Goal: Find specific page/section

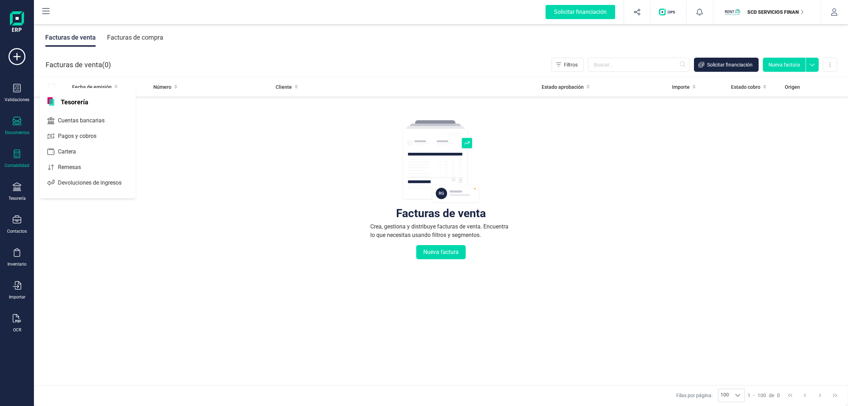
click at [19, 161] on div "Contabilidad" at bounding box center [17, 158] width 28 height 19
click at [93, 116] on span "Detalle de impuestos" at bounding box center [89, 119] width 68 height 8
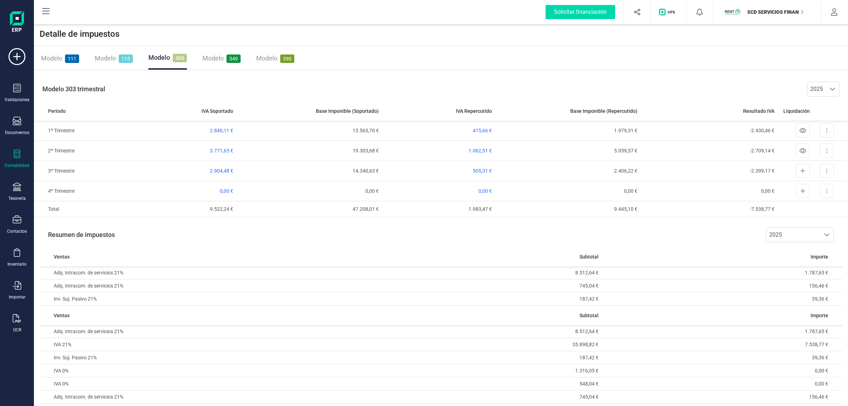
click at [661, 60] on div "Modelo 111 Modelo 115 Modelo 303 Modelo 349 Modelo 390" at bounding box center [441, 58] width 814 height 23
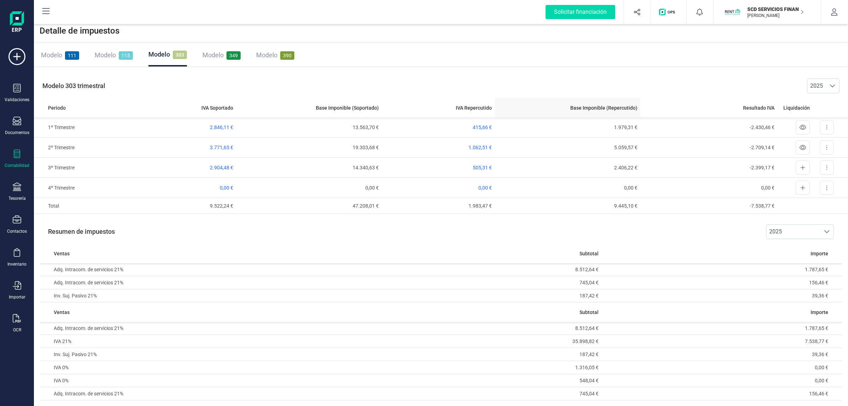
scroll to position [4, 0]
click at [524, 63] on div "Modelo 111 Modelo 115 Modelo 303 Modelo 349 Modelo 390" at bounding box center [441, 55] width 814 height 23
click at [575, 49] on div "Modelo 111 Modelo 115 Modelo 303 Modelo 349 Modelo 390" at bounding box center [441, 55] width 814 height 23
click at [532, 72] on div "Modelo 303 trimestral 2025 2025 Periodo IVA Soportado Base Imponible (Soportado…" at bounding box center [441, 143] width 814 height 151
click at [537, 77] on div "Modelo 303 trimestral 2025 2025" at bounding box center [441, 86] width 814 height 24
